Goal: Use online tool/utility: Utilize a website feature to perform a specific function

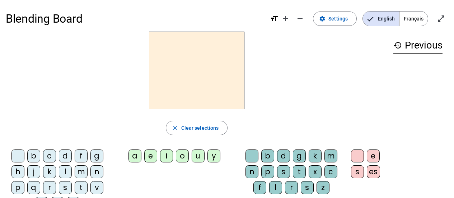
click at [422, 24] on span "Français" at bounding box center [413, 18] width 28 height 14
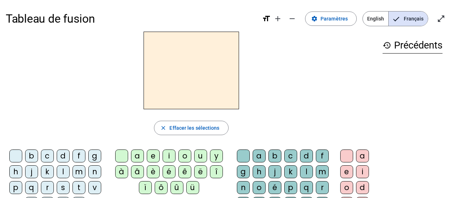
click at [68, 156] on div "d" at bounding box center [63, 155] width 13 height 13
click at [134, 158] on div "a" at bounding box center [137, 155] width 13 height 13
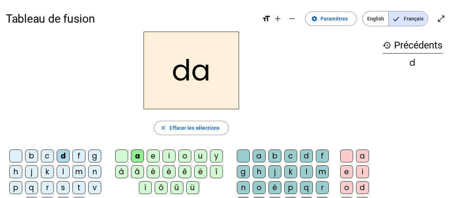
click at [62, 171] on div "l" at bounding box center [63, 171] width 13 height 13
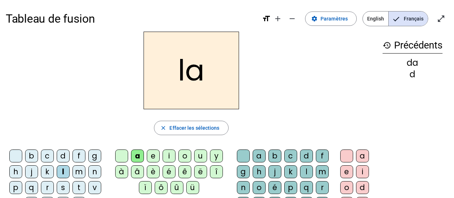
click at [154, 152] on div "e" at bounding box center [153, 155] width 13 height 13
click at [200, 161] on div "u" at bounding box center [200, 155] width 13 height 13
click at [64, 157] on div "d" at bounding box center [63, 155] width 13 height 13
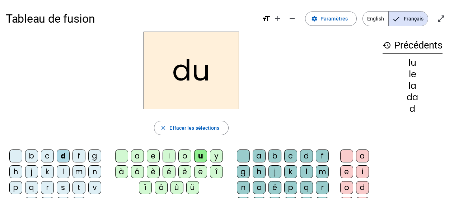
click at [75, 182] on div "t" at bounding box center [78, 187] width 13 height 13
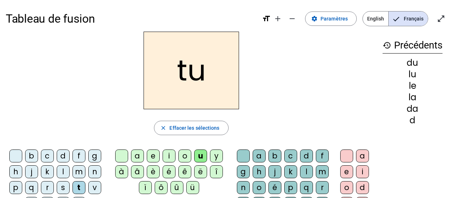
click at [138, 157] on div "a" at bounding box center [137, 155] width 13 height 13
click at [160, 162] on letter-bubble "e" at bounding box center [155, 157] width 16 height 16
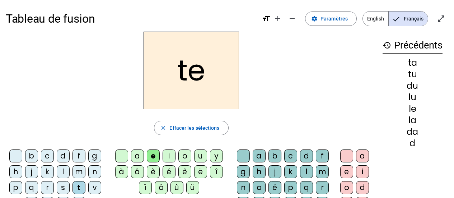
click at [64, 172] on div "l" at bounding box center [63, 171] width 13 height 13
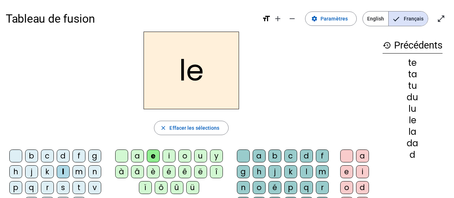
click at [67, 152] on div "d" at bounding box center [63, 155] width 13 height 13
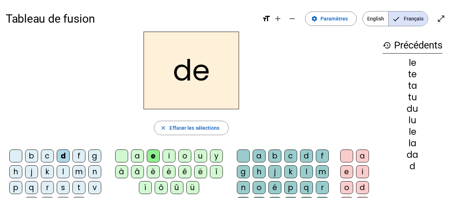
click at [138, 160] on div "a" at bounding box center [137, 155] width 13 height 13
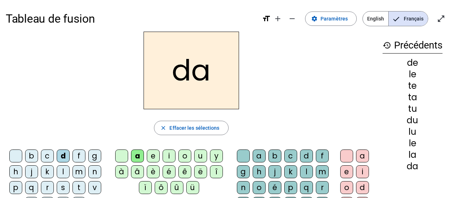
click at [205, 157] on div "u" at bounding box center [200, 155] width 13 height 13
click at [36, 156] on div "b" at bounding box center [31, 155] width 13 height 13
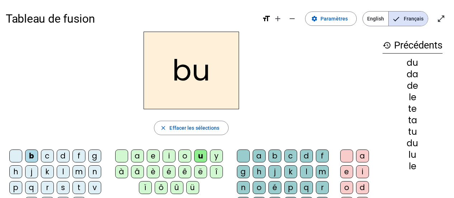
click at [61, 158] on div "d" at bounding box center [63, 155] width 13 height 13
click at [64, 176] on div "l" at bounding box center [63, 171] width 13 height 13
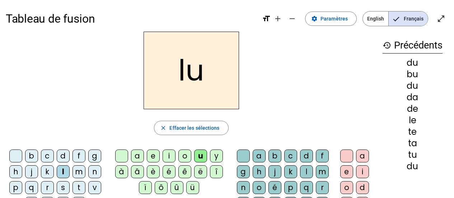
click at [139, 157] on div "a" at bounding box center [137, 155] width 13 height 13
click at [147, 153] on div "e" at bounding box center [153, 155] width 13 height 13
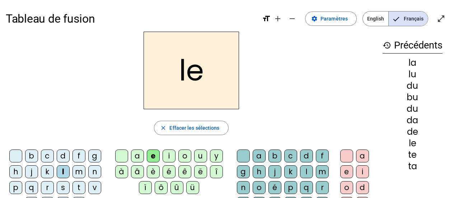
click at [198, 155] on div "u" at bounding box center [200, 155] width 13 height 13
click at [78, 191] on div "t" at bounding box center [78, 187] width 13 height 13
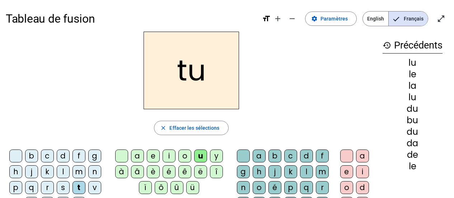
click at [133, 154] on div "a" at bounding box center [137, 155] width 13 height 13
click at [150, 156] on div "e" at bounding box center [153, 155] width 13 height 13
click at [66, 157] on div "d" at bounding box center [63, 155] width 13 height 13
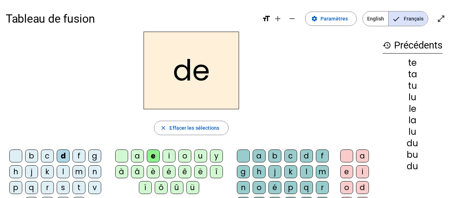
click at [140, 158] on div "a" at bounding box center [137, 155] width 13 height 13
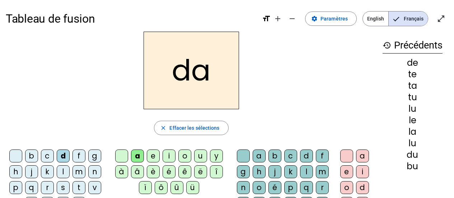
click at [198, 157] on div "u" at bounding box center [200, 155] width 13 height 13
